Goal: Task Accomplishment & Management: Use online tool/utility

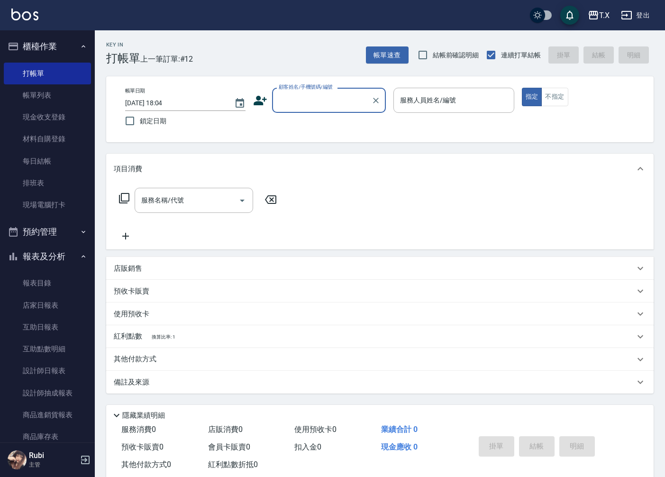
scroll to position [22, 0]
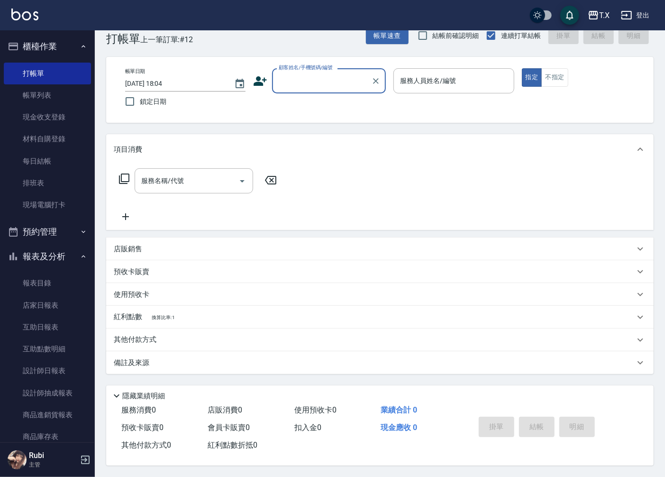
click at [319, 73] on input "顧客姓名/手機號碼/編號" at bounding box center [321, 81] width 91 height 17
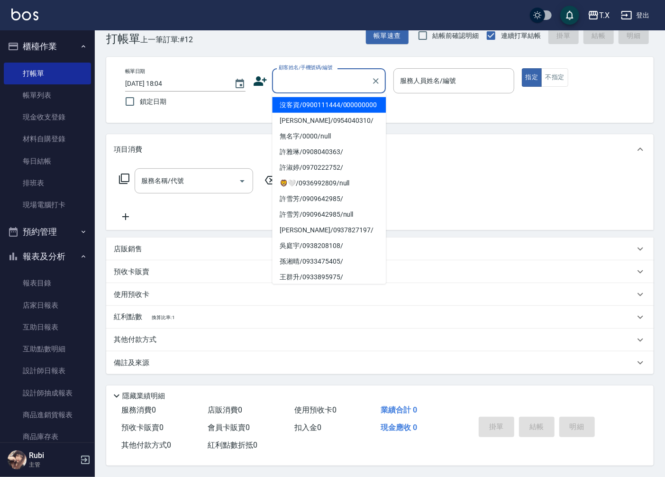
click at [315, 113] on li "沒客資/0900111444/000000000" at bounding box center [329, 105] width 114 height 16
type input "沒客資/0900111444/000000000"
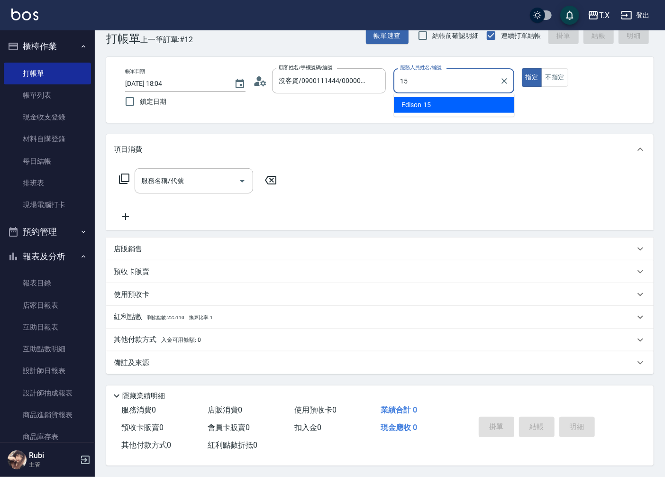
type input "Edison-15"
type button "true"
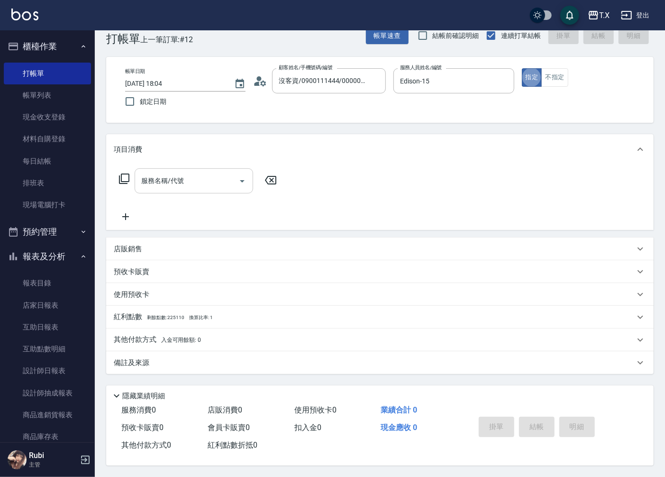
click at [173, 175] on div "服務名稱/代號 服務名稱/代號" at bounding box center [194, 180] width 119 height 25
type input "704"
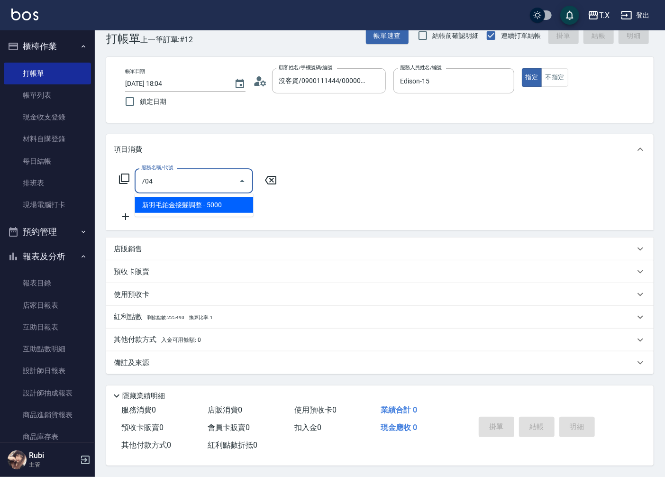
type input "500"
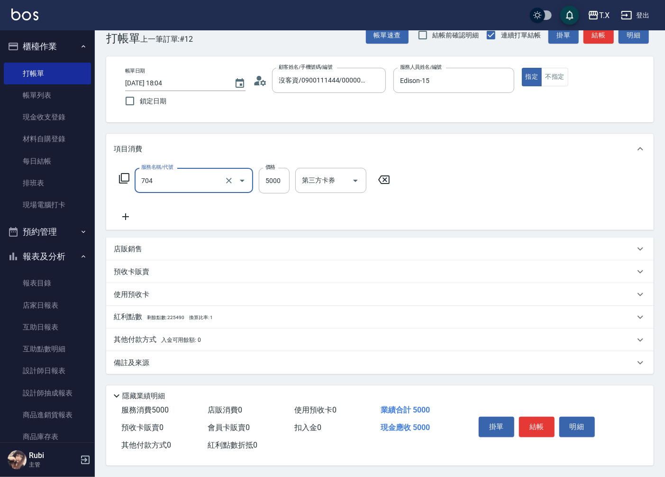
type input "新羽毛鉑金接髮調整(704)"
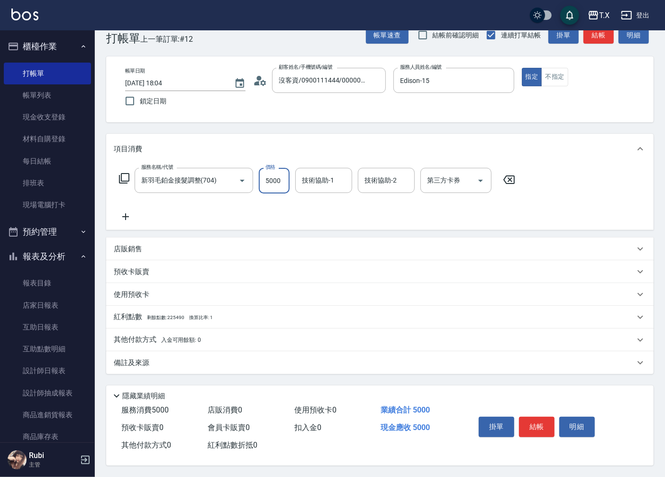
type input "4"
type input "0"
type input "48"
type input "40"
type input "4880"
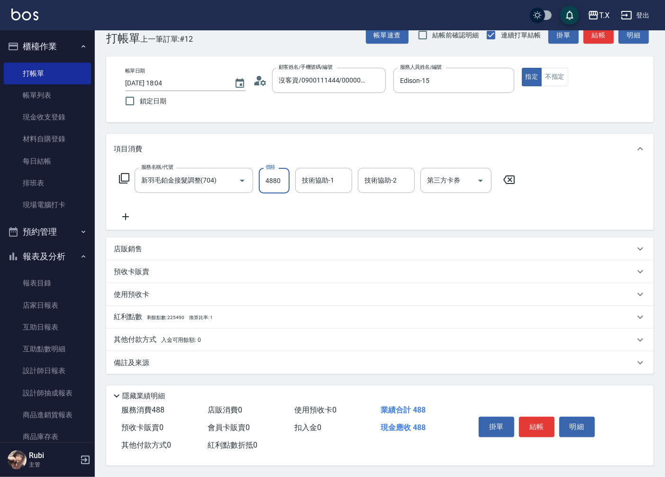
type input "480"
type input "4880"
click at [330, 179] on input "技術協助-1" at bounding box center [324, 180] width 48 height 17
type input "星星-10"
click at [134, 337] on p "其他付款方式 入金可用餘額: 0" at bounding box center [157, 340] width 87 height 10
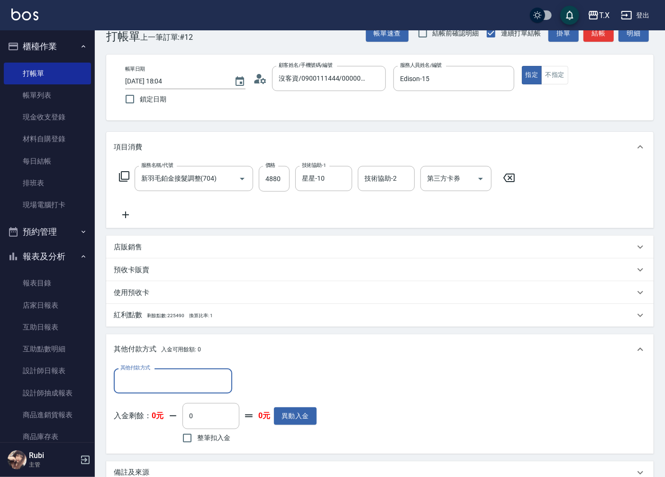
scroll to position [0, 0]
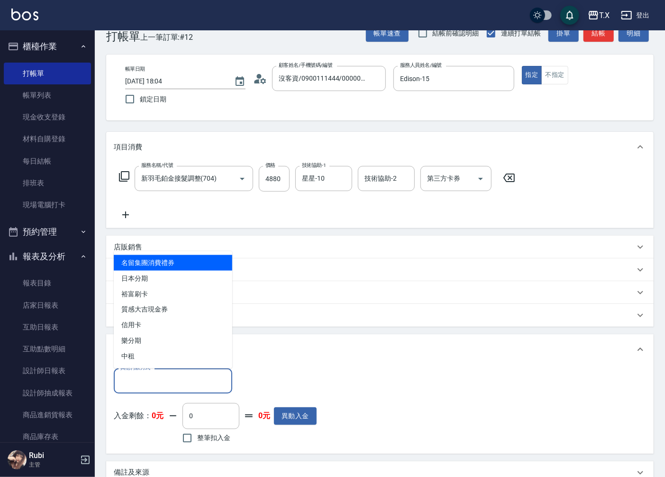
click at [146, 383] on input "其他付款方式" at bounding box center [173, 381] width 110 height 17
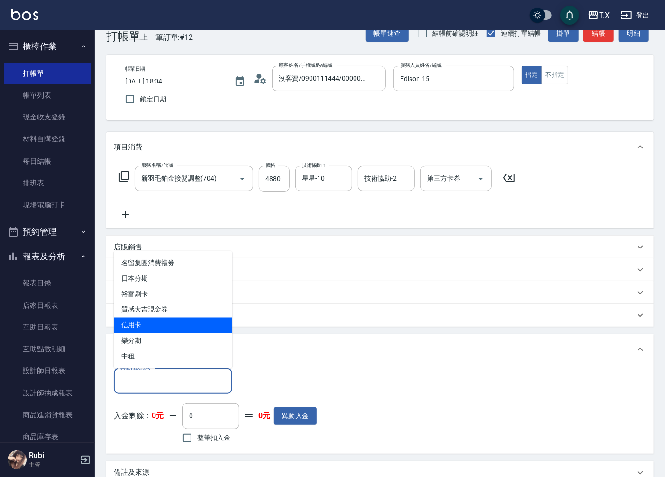
click at [146, 326] on span "信用卡" at bounding box center [173, 326] width 119 height 16
type input "信用卡"
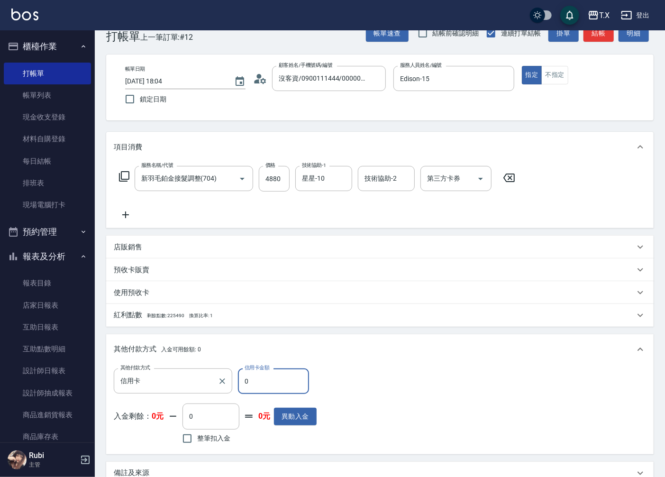
drag, startPoint x: 260, startPoint y: 386, endPoint x: 189, endPoint y: 393, distance: 71.5
click at [186, 395] on div "其他付款方式 信用卡 其他付款方式 信用卡金額 0 信用卡金額 入金剩餘： 0元 0 ​ 整筆扣入金 0元 異動入金" at bounding box center [215, 407] width 203 height 78
type input "488"
type input "0"
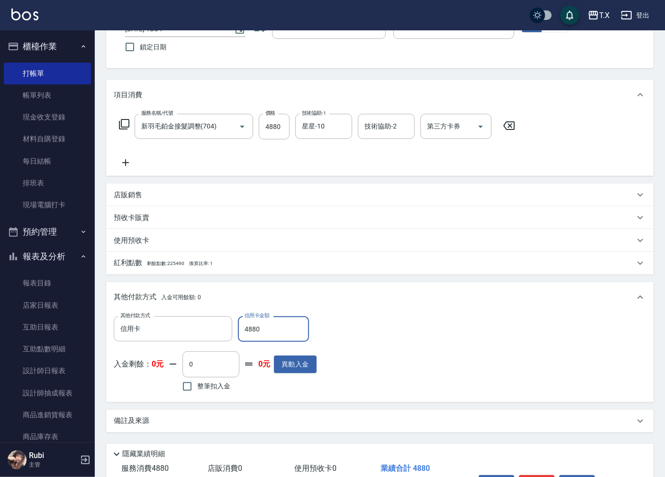
scroll to position [135, 0]
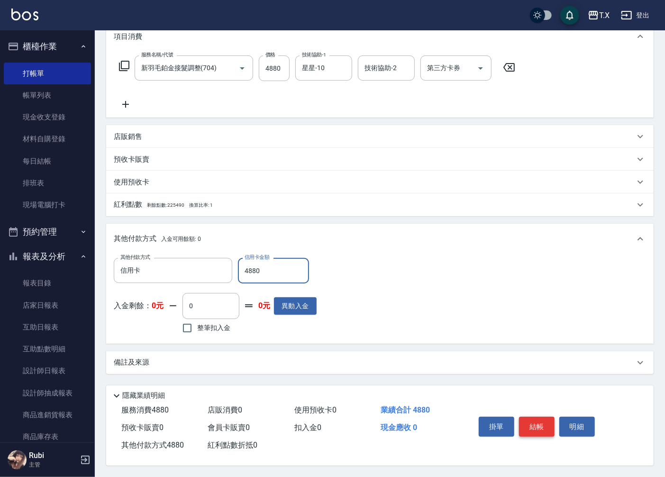
type input "4880"
click at [534, 422] on button "結帳" at bounding box center [537, 427] width 36 height 20
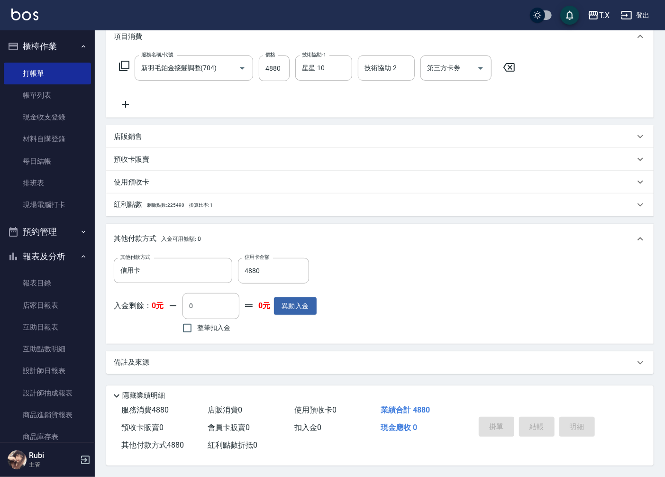
type input "[DATE] 18:56"
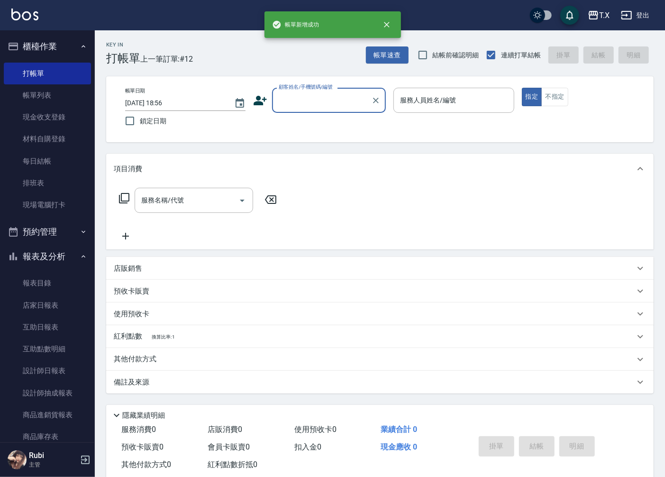
scroll to position [0, 0]
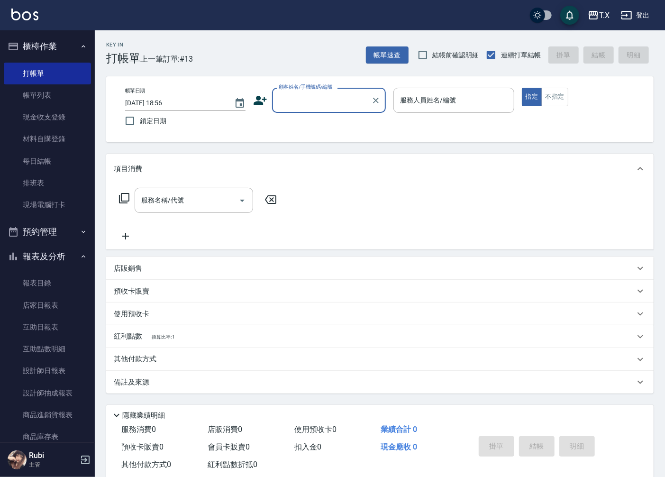
click at [316, 105] on input "顧客姓名/手機號碼/編號" at bounding box center [321, 100] width 91 height 17
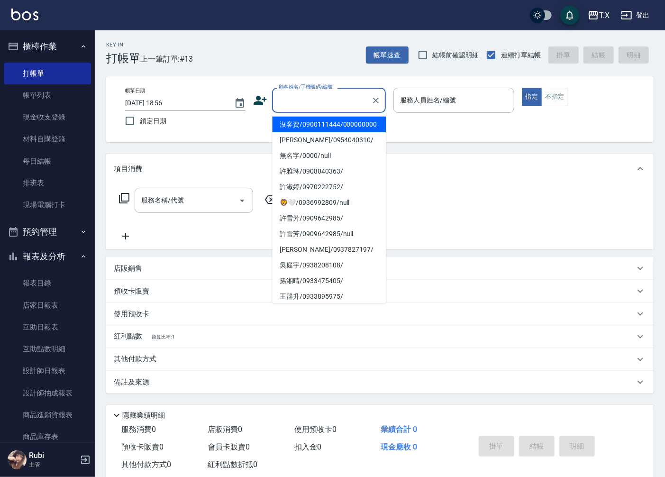
click at [311, 132] on li "沒客資/0900111444/000000000" at bounding box center [329, 125] width 114 height 16
type input "沒客資/0900111444/000000000"
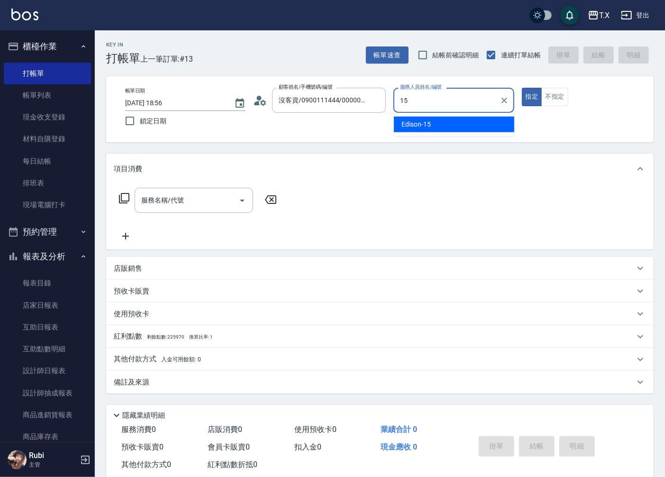
type input "Edison-15"
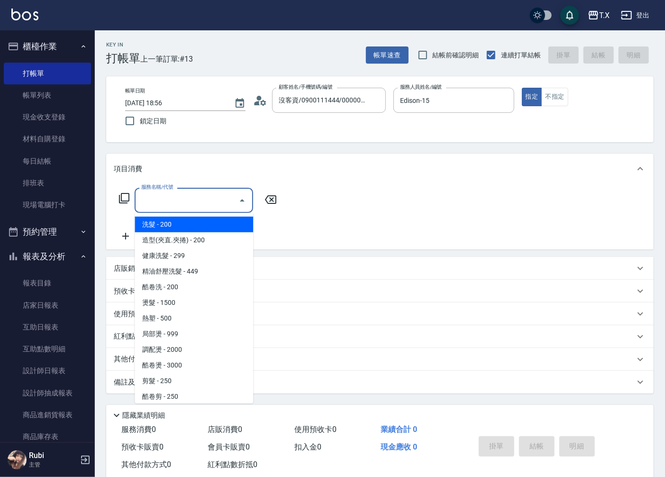
click at [158, 204] on input "服務名稱/代號" at bounding box center [187, 200] width 96 height 17
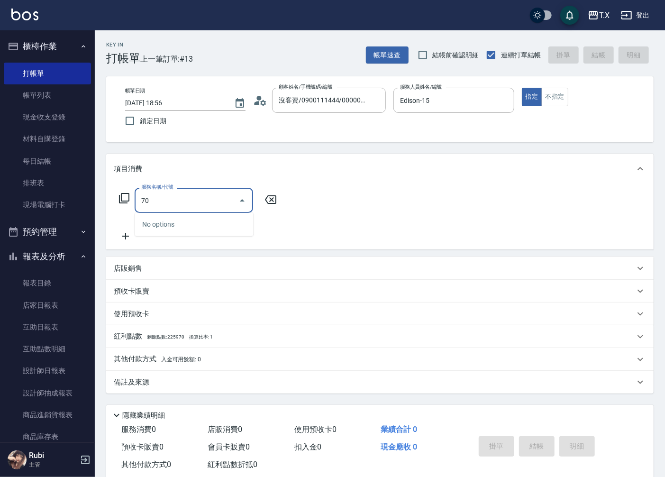
type input "704"
type input "500"
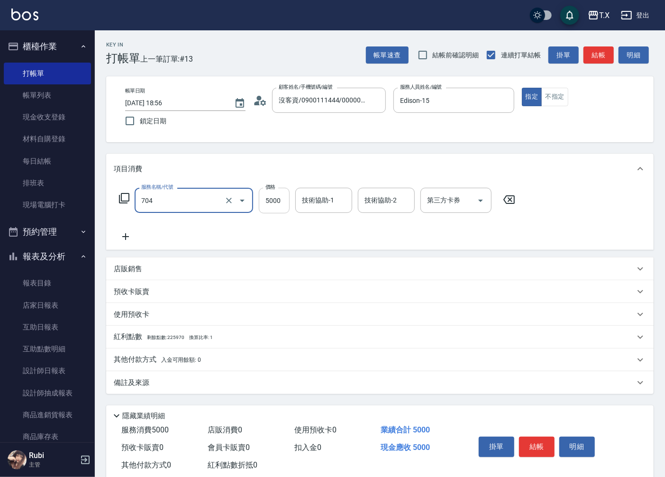
type input "新羽毛鉑金接髮調整(704)"
drag, startPoint x: 277, startPoint y: 198, endPoint x: 277, endPoint y: 189, distance: 9.5
click at [277, 198] on input "5000" at bounding box center [274, 201] width 31 height 26
type input "4"
type input "0"
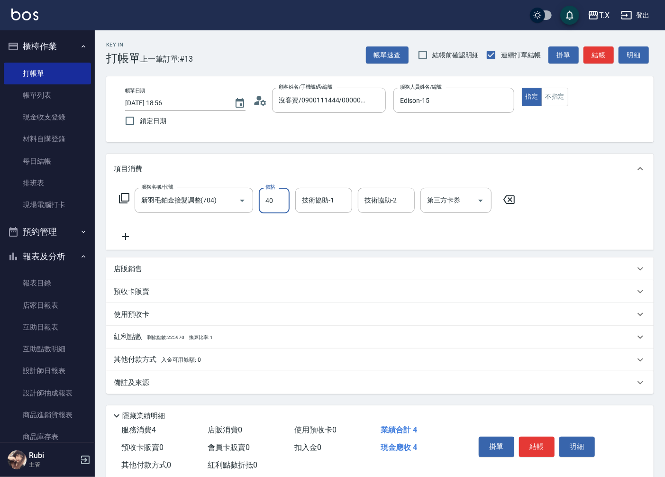
type input "400"
type input "40"
type input "4000"
type input "400"
type input "4000"
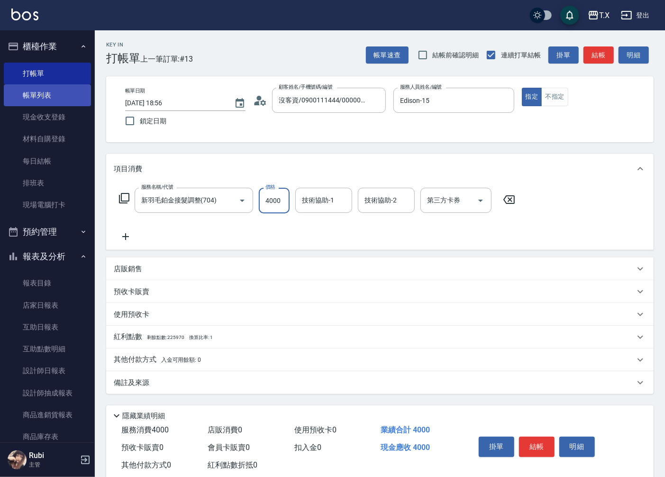
click at [35, 98] on link "帳單列表" at bounding box center [47, 95] width 87 height 22
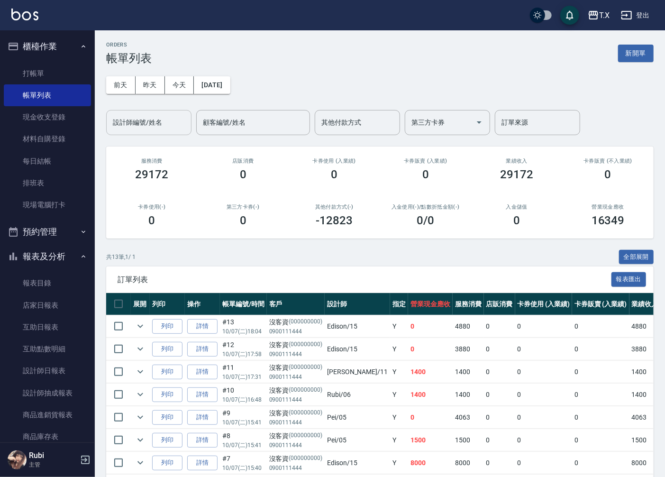
click at [154, 121] on input "設計師編號/姓名" at bounding box center [148, 122] width 77 height 17
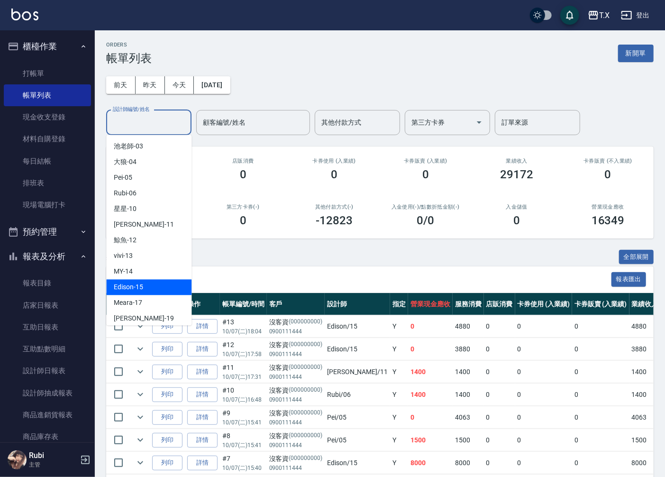
click at [143, 284] on div "Edison -15" at bounding box center [148, 287] width 85 height 16
type input "Edison-15"
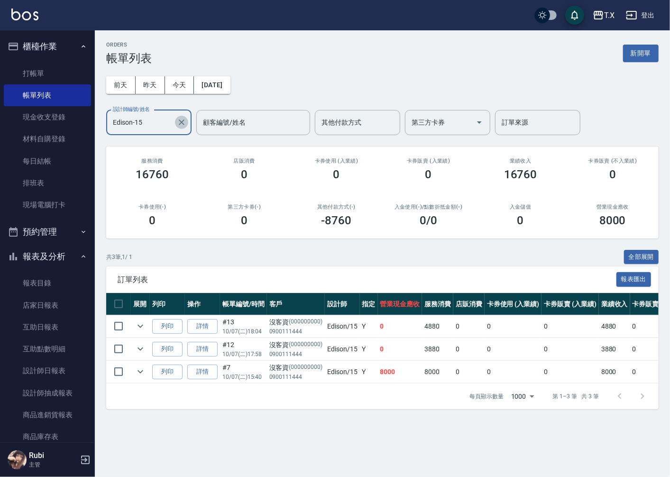
click at [178, 120] on icon "Clear" at bounding box center [181, 122] width 9 height 9
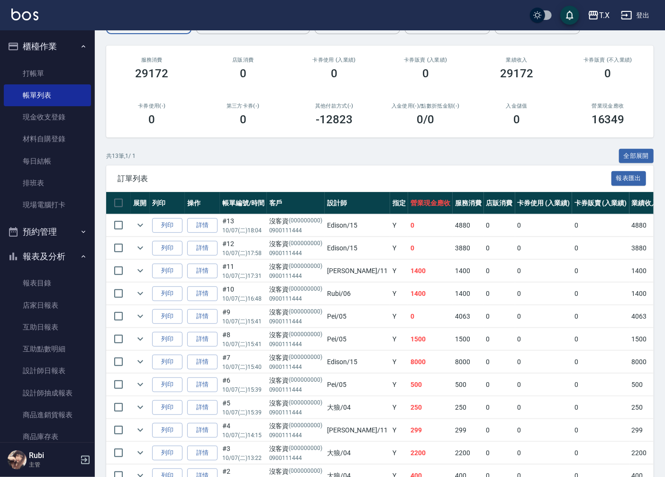
scroll to position [180, 0]
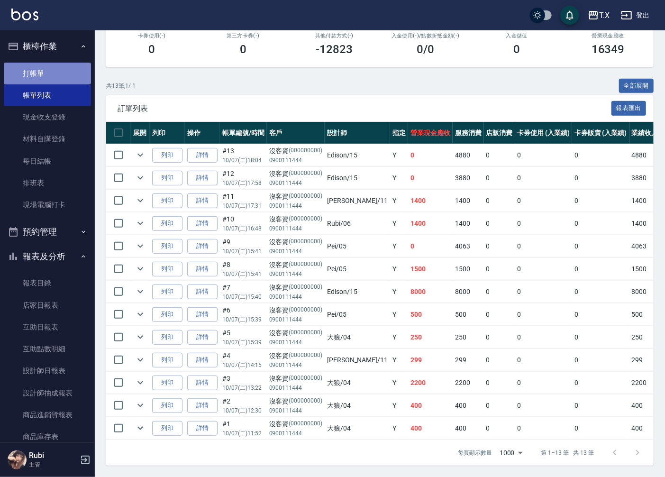
click at [51, 73] on link "打帳單" at bounding box center [47, 74] width 87 height 22
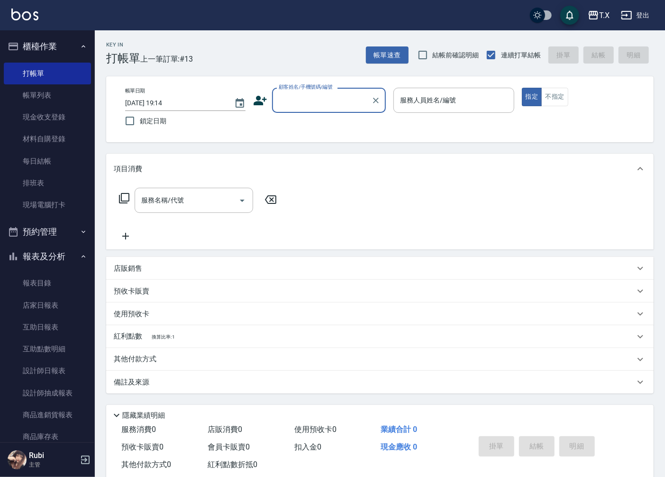
click at [333, 96] on input "顧客姓名/手機號碼/編號" at bounding box center [321, 100] width 91 height 17
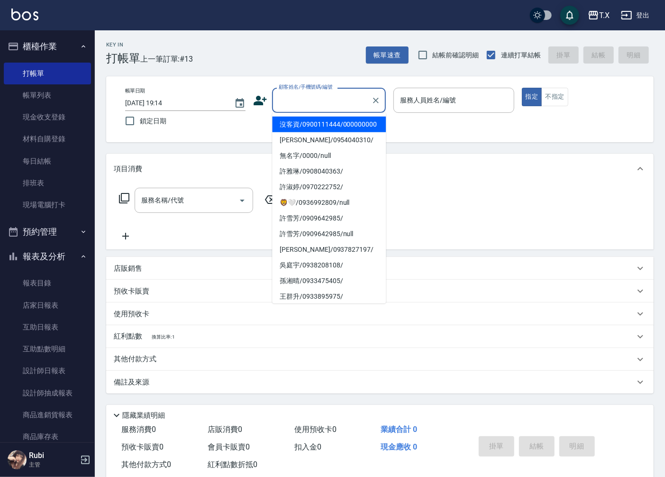
click at [318, 128] on li "沒客資/0900111444/000000000" at bounding box center [329, 125] width 114 height 16
type input "沒客資/0900111444/000000000"
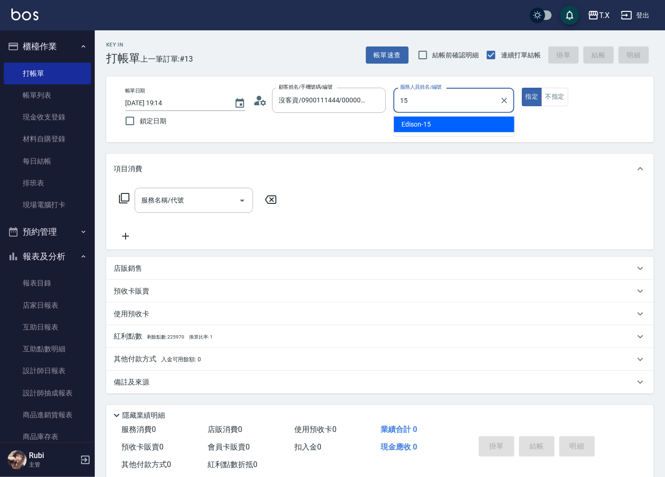
type input "15"
type button "true"
type input "Edison-15"
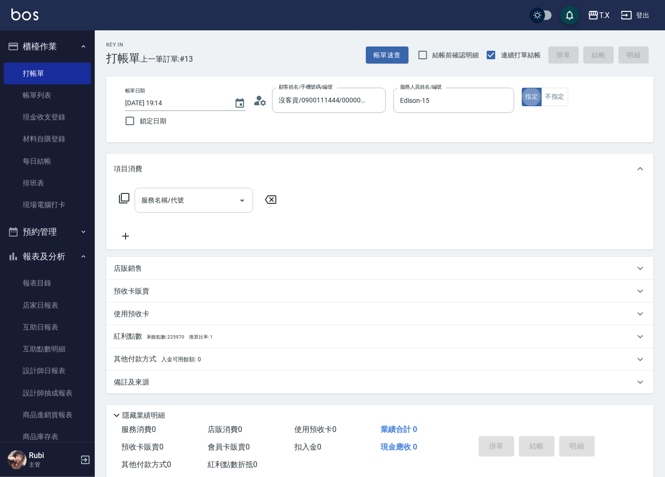
click at [191, 210] on div "服務名稱/代號" at bounding box center [194, 200] width 119 height 25
type input "704"
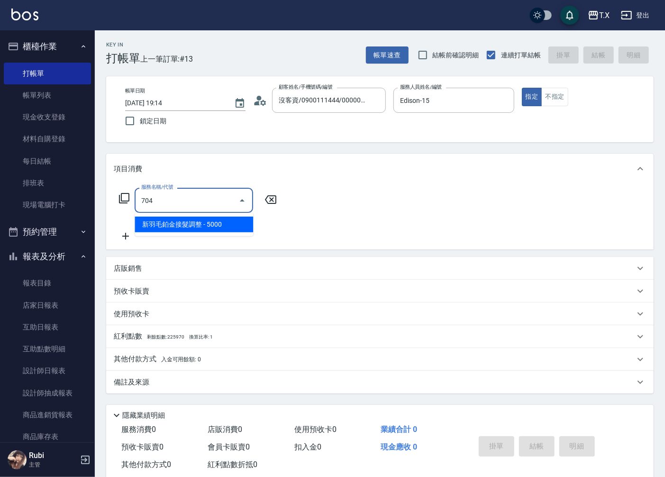
type input "500"
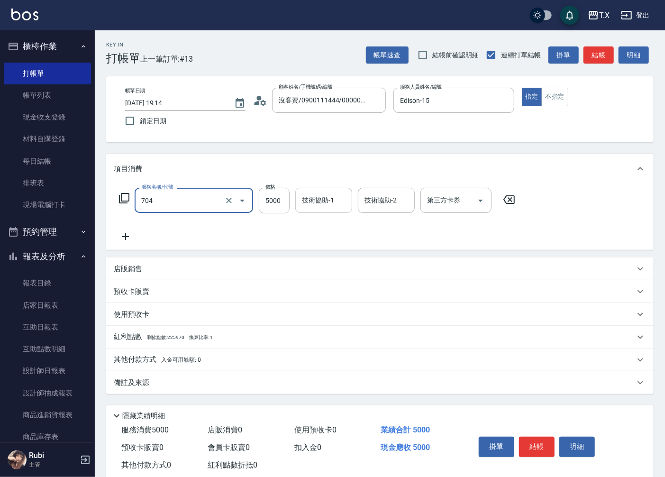
type input "新羽毛鉑金接髮調整(704)"
click at [318, 201] on input "技術協助-1" at bounding box center [324, 200] width 48 height 17
click at [278, 202] on input "5000" at bounding box center [274, 201] width 31 height 26
type input "4"
type input "0"
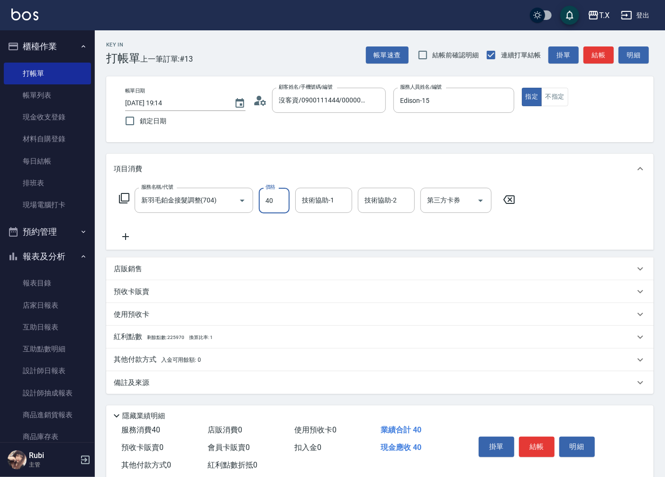
type input "400"
type input "40"
type input "40002"
type input "400"
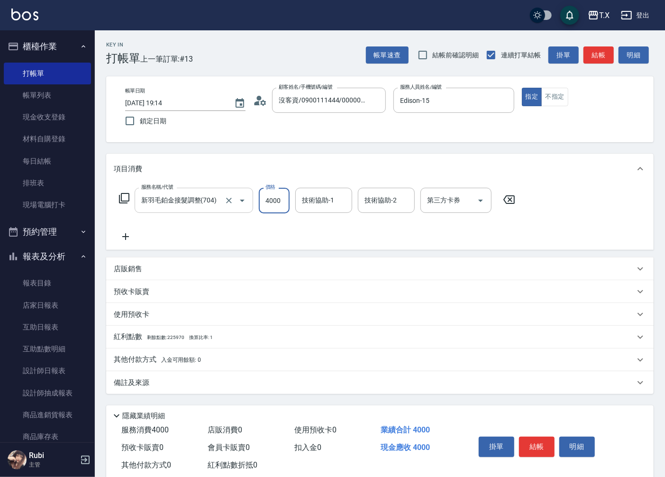
scroll to position [0, 0]
type input "4000"
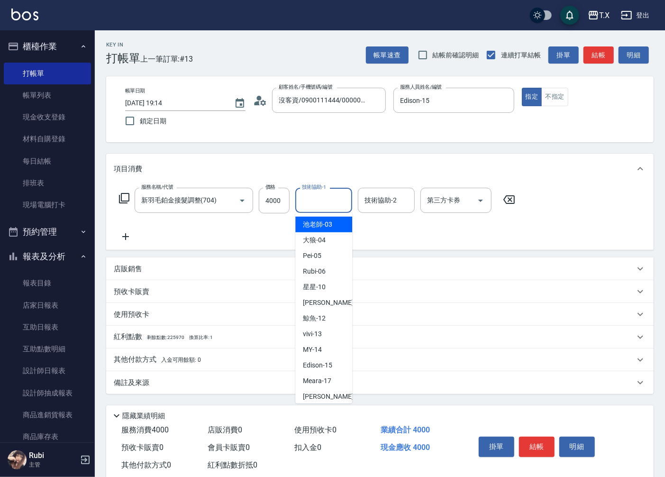
click at [321, 195] on div "技術協助-1 技術協助-1" at bounding box center [323, 200] width 57 height 25
type input "星星-10"
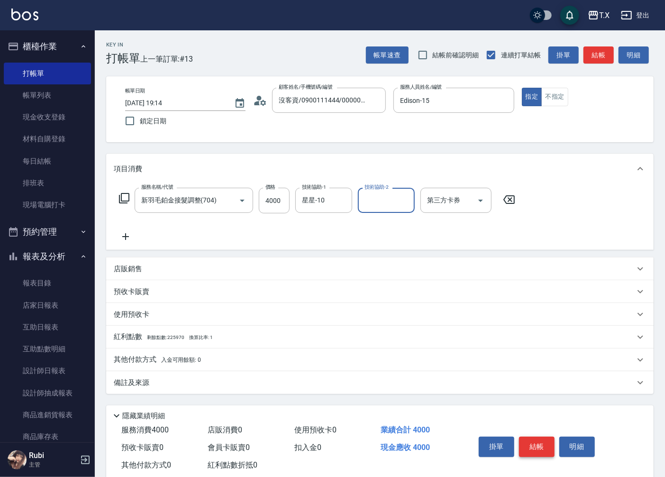
click at [535, 447] on button "結帳" at bounding box center [537, 447] width 36 height 20
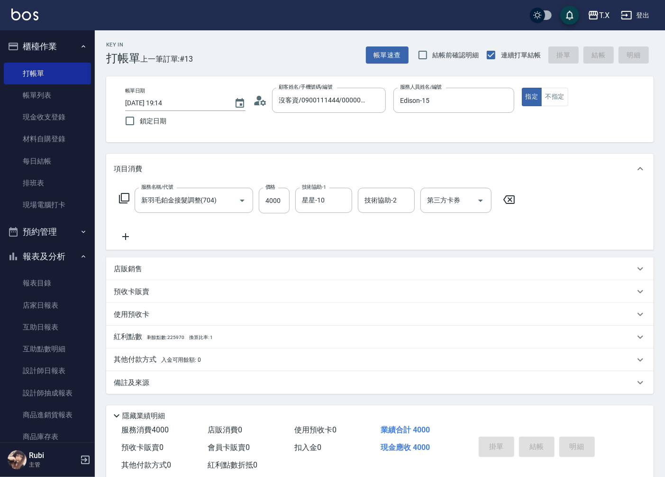
type input "[DATE] 19:36"
type input "0"
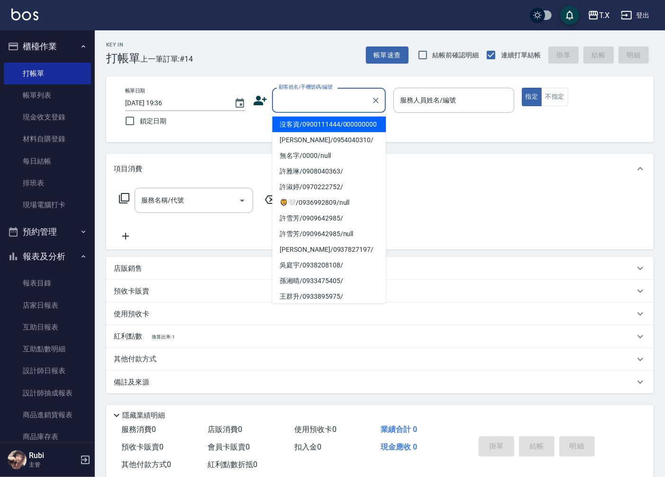
click at [300, 100] on input "顧客姓名/手機號碼/編號" at bounding box center [321, 100] width 91 height 17
click at [315, 130] on li "沒客資/0900111444/000000000" at bounding box center [329, 125] width 114 height 16
type input "沒客資/0900111444/000000000"
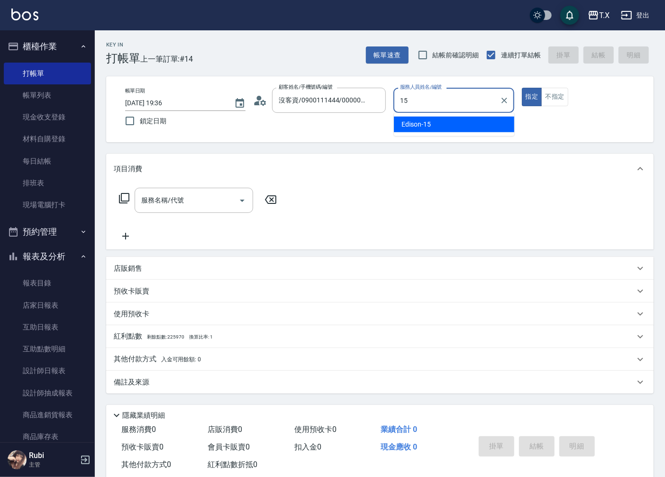
type input "Edison-15"
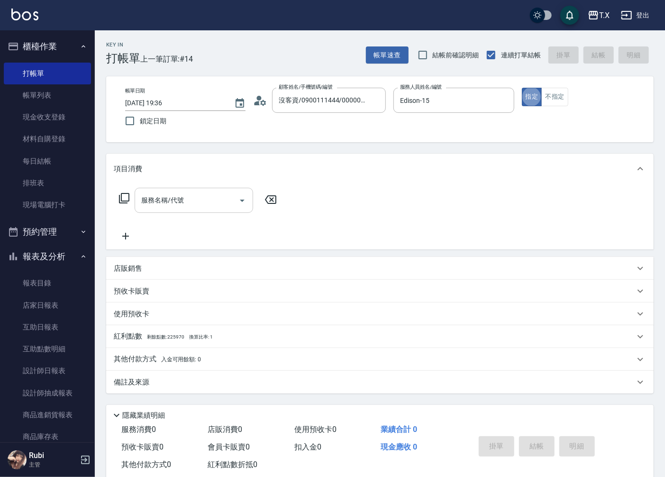
click at [169, 200] on div "服務名稱/代號 服務名稱/代號" at bounding box center [194, 200] width 119 height 25
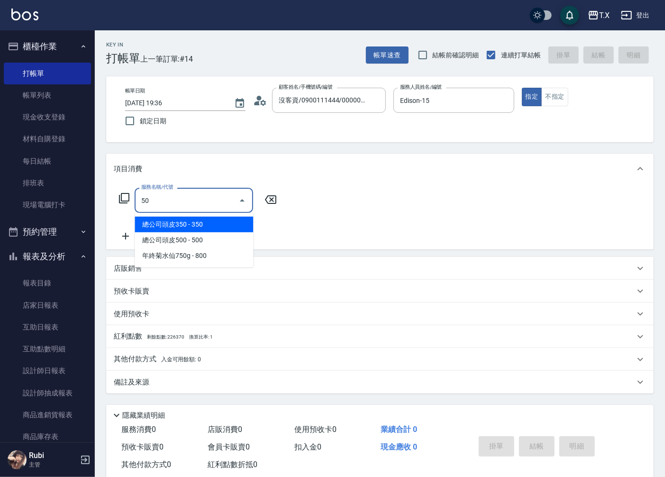
type input "501"
type input "100"
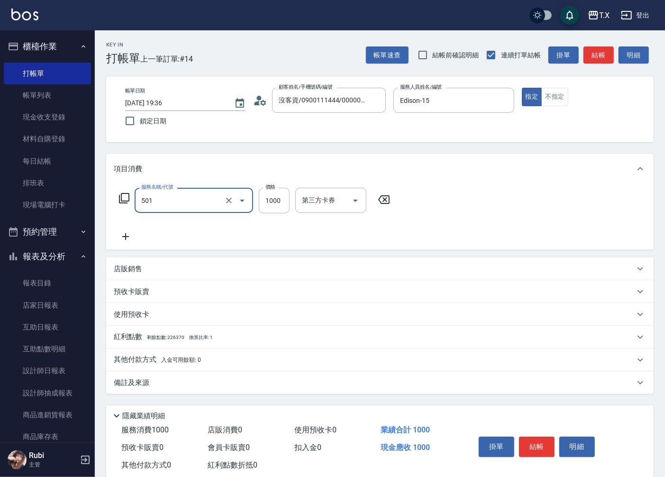
type input "染髮(501)"
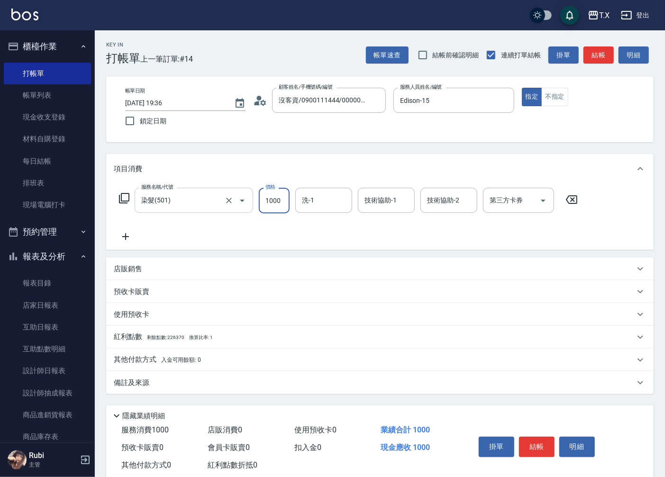
type input "0"
type input "101"
type input "10"
type input "1010"
type input "100"
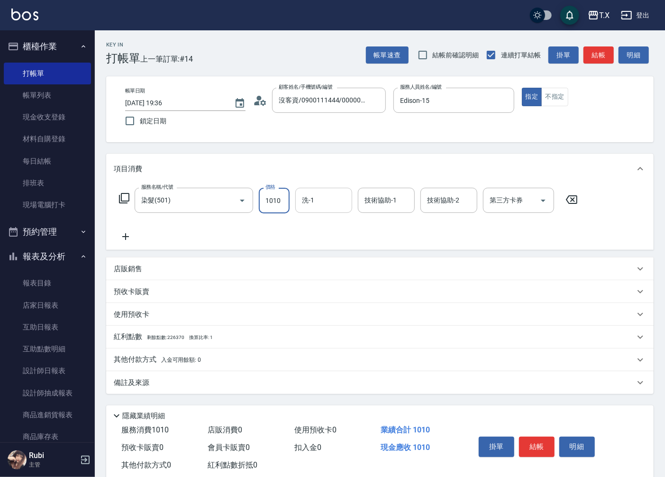
type input "1010"
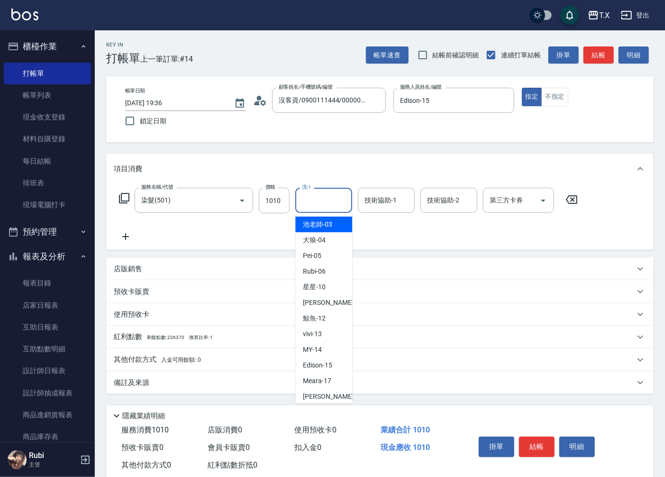
click at [314, 194] on input "洗-1" at bounding box center [324, 200] width 48 height 17
type input "鯨魚-12"
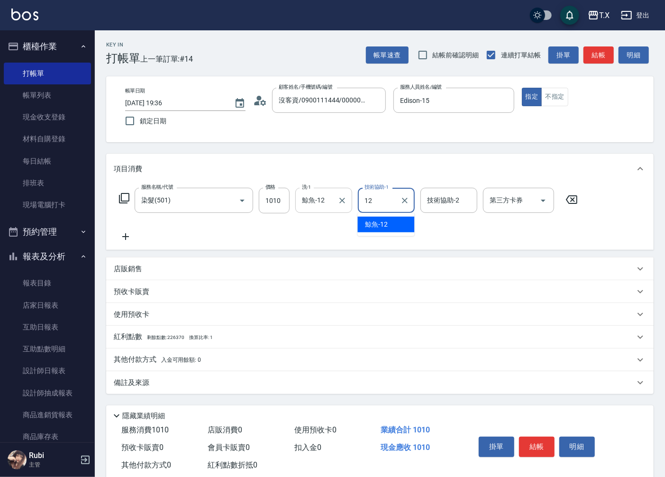
type input "鯨魚-12"
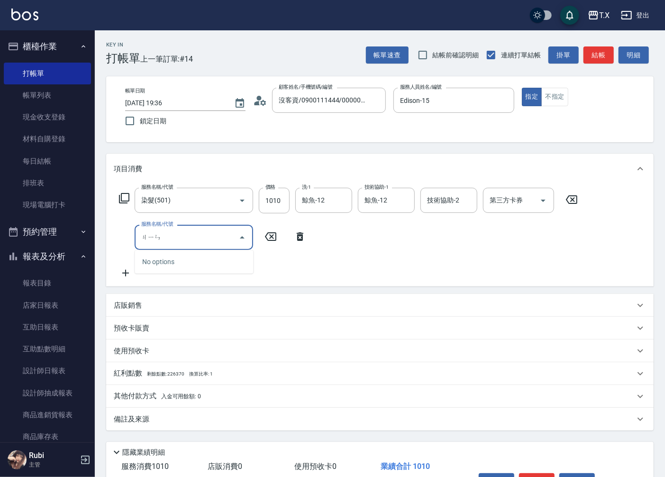
type input "金"
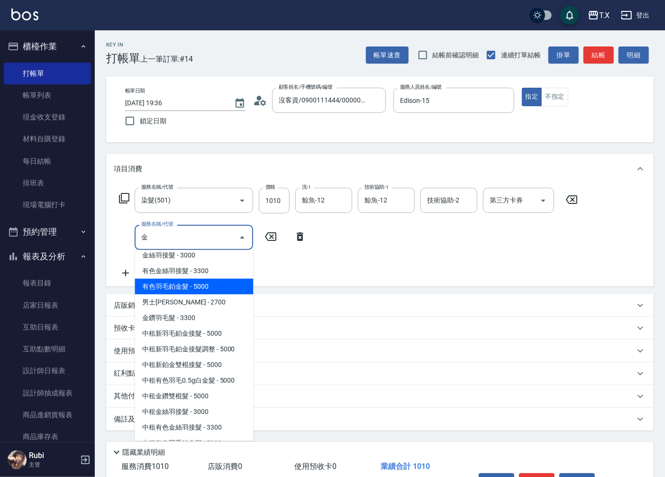
scroll to position [214, 0]
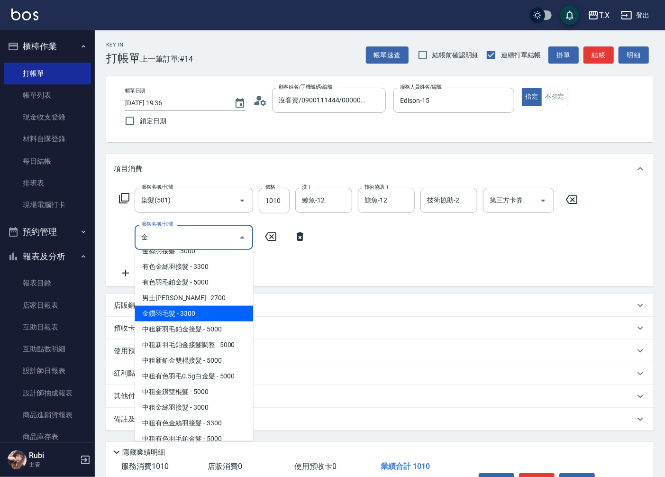
drag, startPoint x: 193, startPoint y: 322, endPoint x: 193, endPoint y: 314, distance: 8.5
click at [193, 314] on ul "鉑金S - 1500 鉑金M - 2000 鉑金L - 2500 免費鉑金護髮 - 0 免費年終鉑金護S 2送1 - 0 免費年終鉑金護M 2送1 - 0 免…" at bounding box center [194, 345] width 119 height 191
click at [193, 314] on span "金鑽羽毛髮 - 3300" at bounding box center [194, 314] width 119 height 16
type input "430"
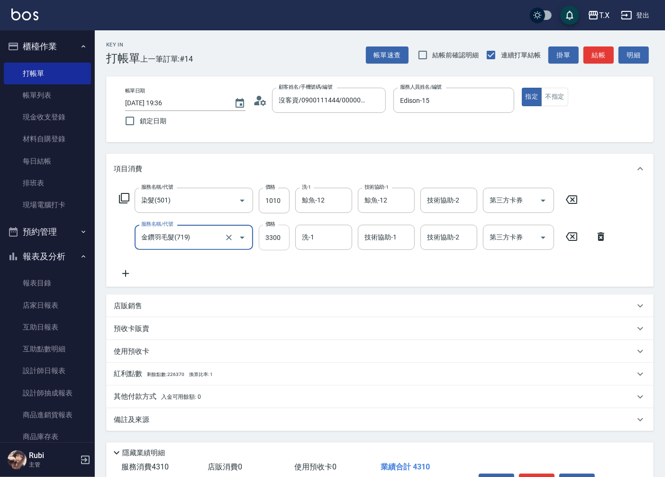
type input "金鑽羽毛髮(719)"
click at [278, 238] on input "3300" at bounding box center [274, 238] width 31 height 26
type input "1"
type input "100"
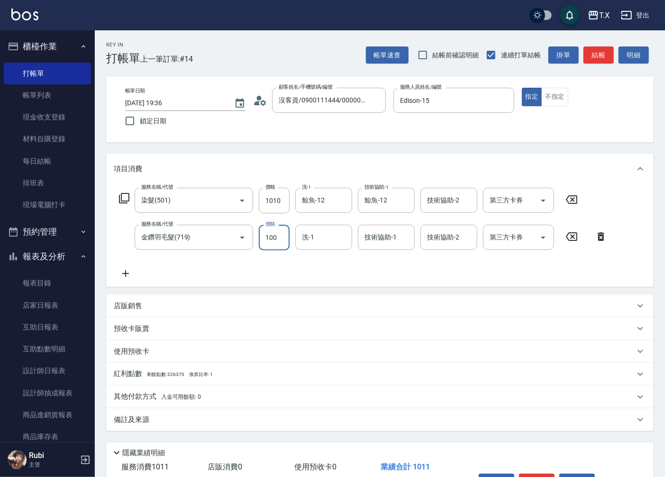
type input "110"
type input "1000"
type input "200"
type input "10000"
type input "1100"
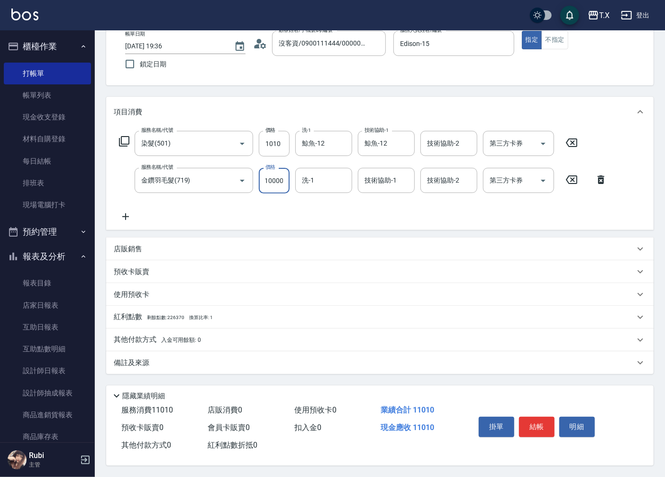
scroll to position [60, 0]
type input "10000"
click at [324, 181] on input "洗-1" at bounding box center [324, 180] width 48 height 17
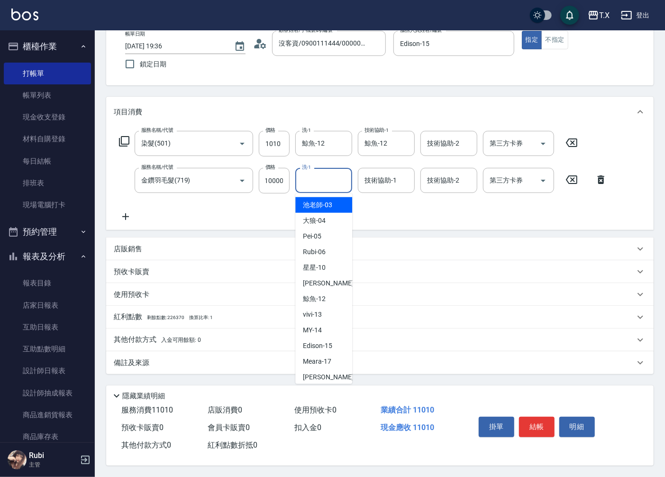
scroll to position [0, 0]
type input "鯨魚-12"
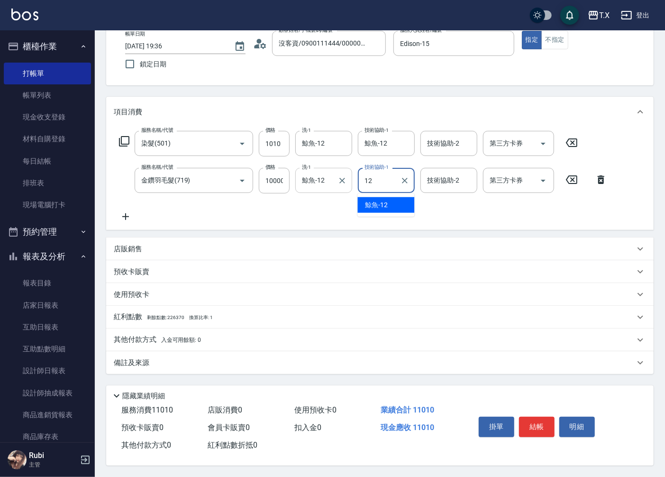
type input "鯨魚-12"
click at [542, 424] on button "結帳" at bounding box center [537, 427] width 36 height 20
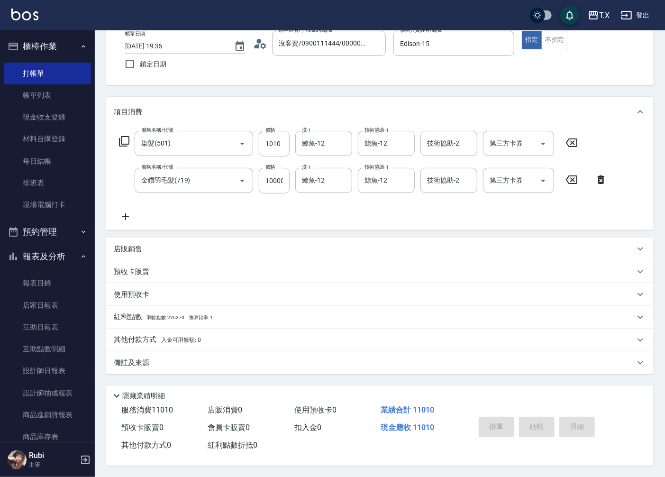
type input "[DATE] 19:52"
type input "0"
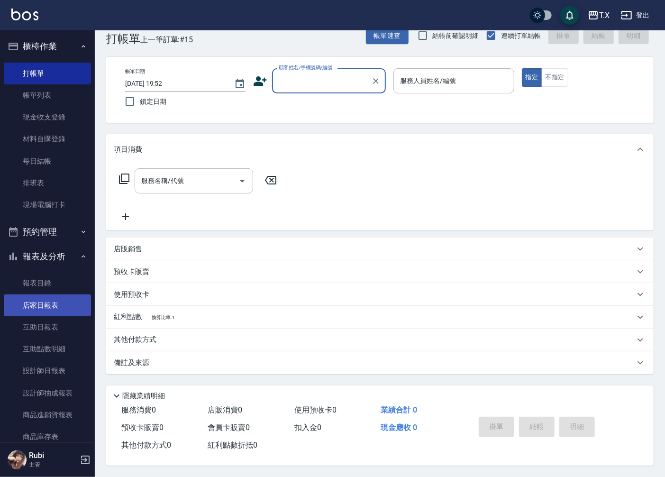
click at [67, 302] on link "店家日報表" at bounding box center [47, 305] width 87 height 22
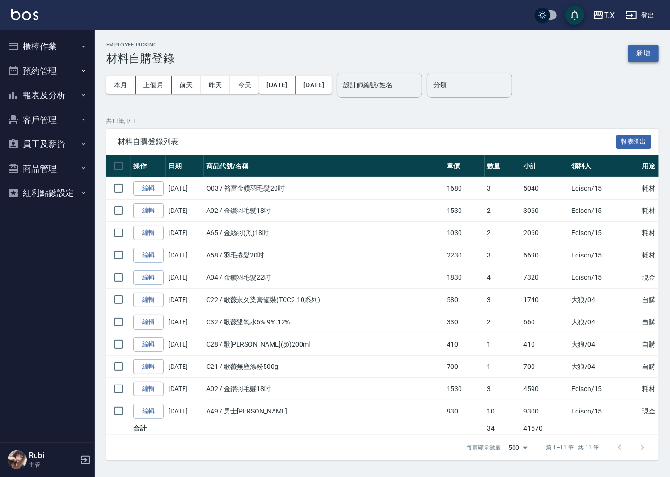
click at [633, 55] on button "新增" at bounding box center [643, 54] width 30 height 18
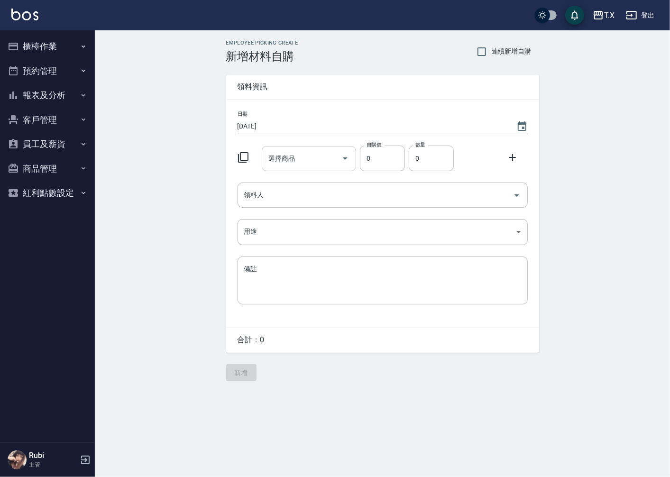
click at [280, 154] on div "選擇商品 選擇商品" at bounding box center [309, 158] width 94 height 25
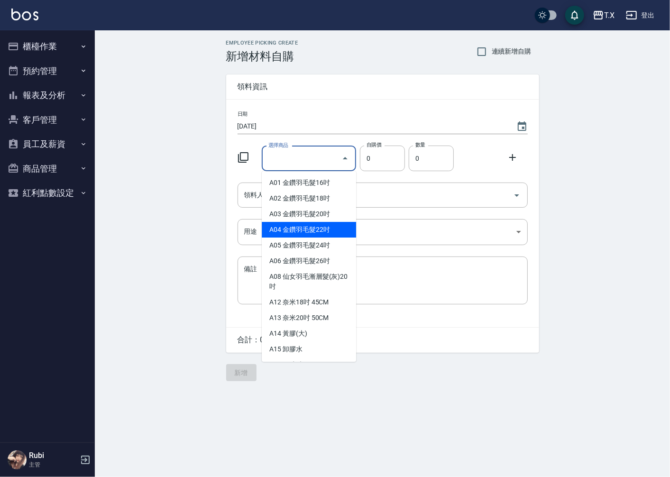
click at [328, 231] on li "A04 金鑽羽毛髮22吋" at bounding box center [309, 230] width 94 height 16
type input "金鑽羽毛髮22吋"
type input "1830"
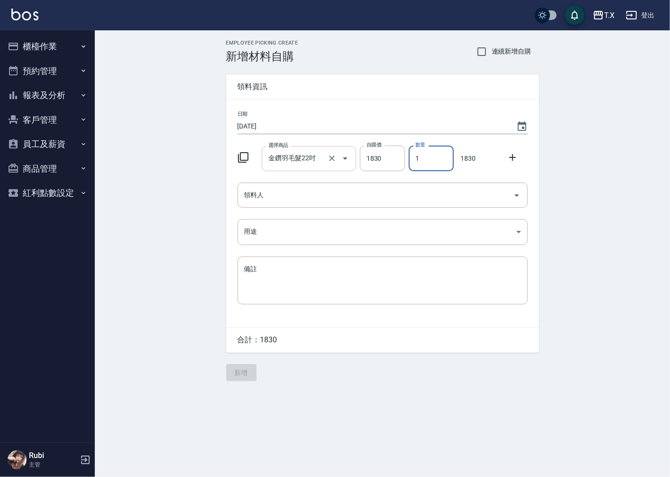
drag, startPoint x: 425, startPoint y: 153, endPoint x: 346, endPoint y: 171, distance: 80.6
click at [346, 171] on div "選擇商品 金鑽羽毛髮22吋 選擇商品 自購價 1830 自購價 數量 1 數量 1830" at bounding box center [381, 156] width 294 height 29
type input "3"
click at [266, 196] on input "領料人" at bounding box center [375, 195] width 267 height 17
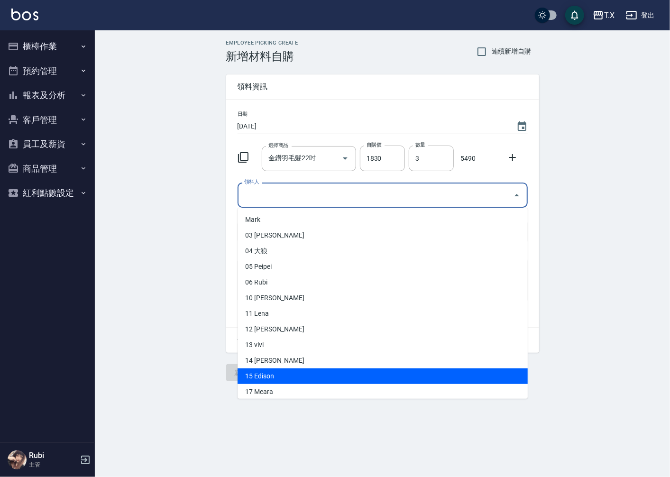
click at [275, 376] on li "15 Edison" at bounding box center [383, 376] width 290 height 16
type input "Edison"
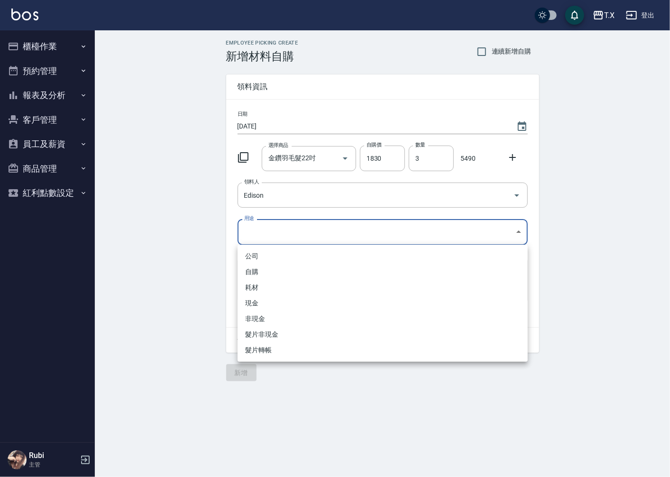
click at [263, 233] on body "T.X 登出 櫃檯作業 打帳單 帳單列表 現金收支登錄 材料自購登錄 每日結帳 排班表 現場電腦打卡 預約管理 預約管理 單日預約紀錄 單週預約紀錄 報表及分…" at bounding box center [335, 238] width 670 height 477
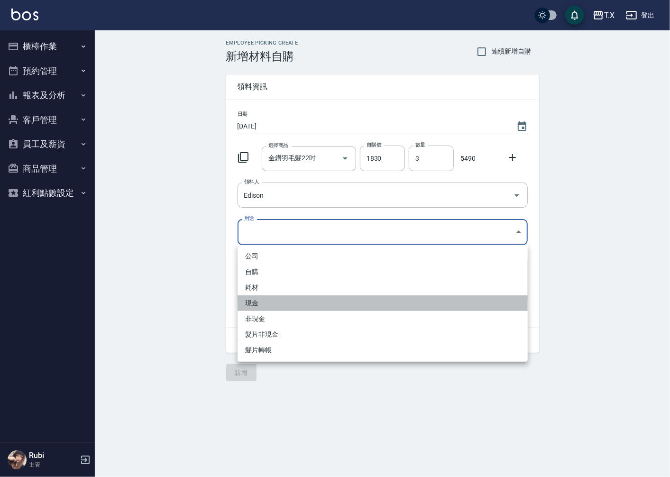
click at [278, 301] on li "現金" at bounding box center [383, 303] width 290 height 16
type input "現金"
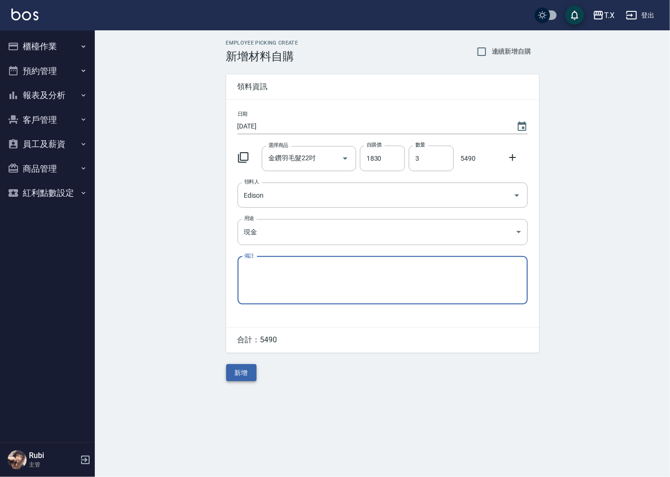
click at [238, 375] on button "新增" at bounding box center [241, 373] width 30 height 18
